Goal: Transaction & Acquisition: Purchase product/service

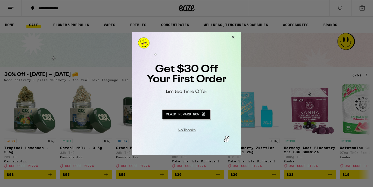
click at [234, 38] on button "Close Modal" at bounding box center [232, 38] width 14 height 12
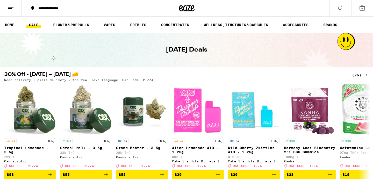
click at [364, 7] on icon at bounding box center [362, 8] width 6 height 6
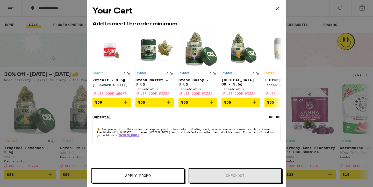
click at [280, 10] on icon at bounding box center [278, 8] width 8 height 8
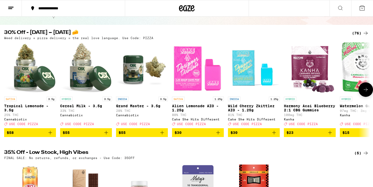
scroll to position [44, 0]
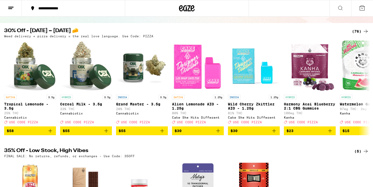
click at [361, 30] on div "(76)" at bounding box center [360, 31] width 17 height 6
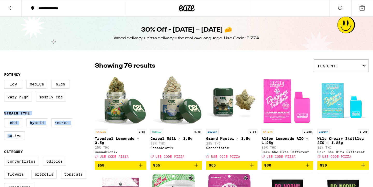
drag, startPoint x: 11, startPoint y: 141, endPoint x: 71, endPoint y: 111, distance: 66.3
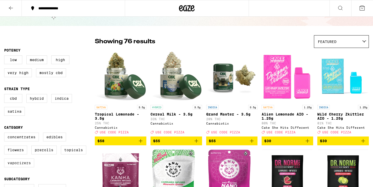
click at [22, 168] on label "Vaporizers" at bounding box center [19, 163] width 30 height 9
click at [5, 134] on input "Vaporizers" at bounding box center [5, 134] width 0 height 0
checkbox input "true"
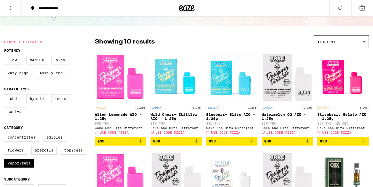
scroll to position [23, 0]
